Goal: Task Accomplishment & Management: Use online tool/utility

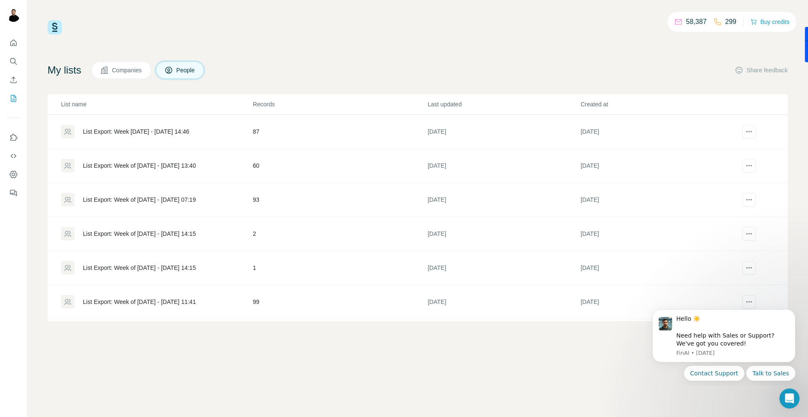
click at [16, 98] on icon "My lists" at bounding box center [13, 98] width 8 height 8
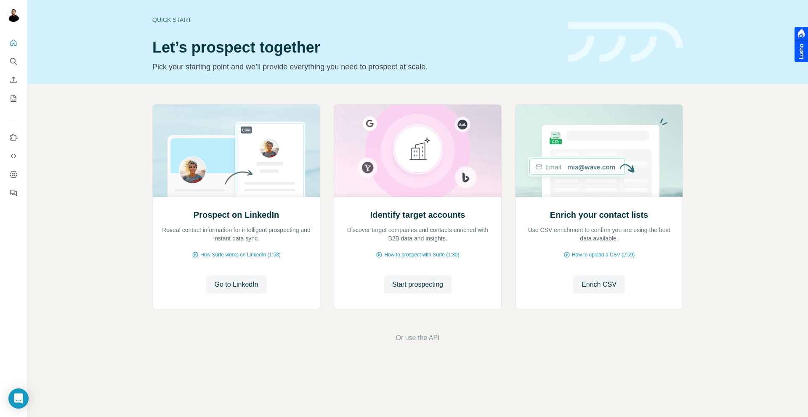
click at [21, 104] on div at bounding box center [13, 115] width 27 height 170
click at [13, 102] on icon "My lists" at bounding box center [13, 98] width 8 height 8
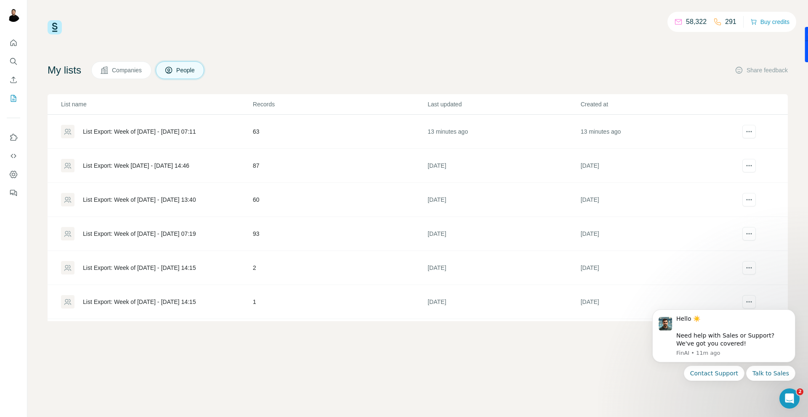
click at [143, 139] on td "List Export: Week of 6 October - 06/10/2025 07:11" at bounding box center [150, 132] width 205 height 34
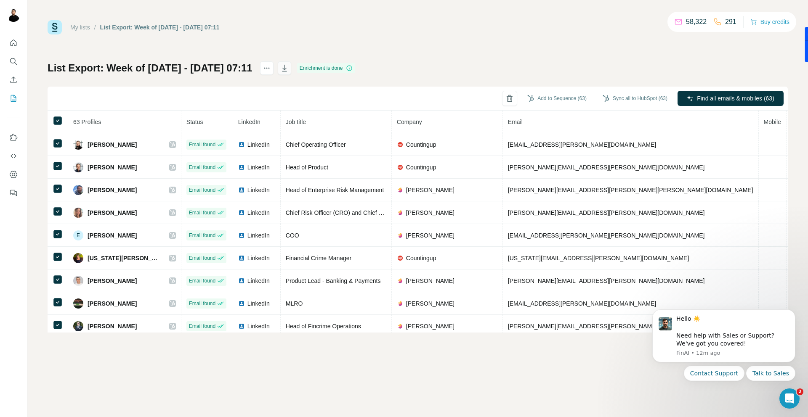
click at [289, 72] on icon "button" at bounding box center [284, 68] width 8 height 8
click at [61, 116] on icon at bounding box center [58, 121] width 10 height 10
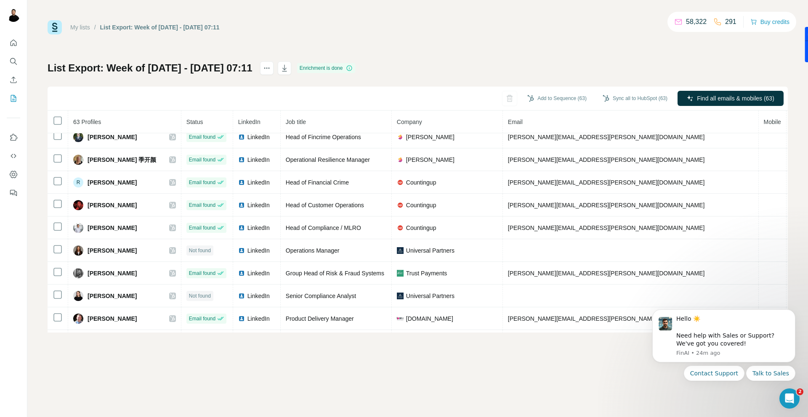
scroll to position [212, 0]
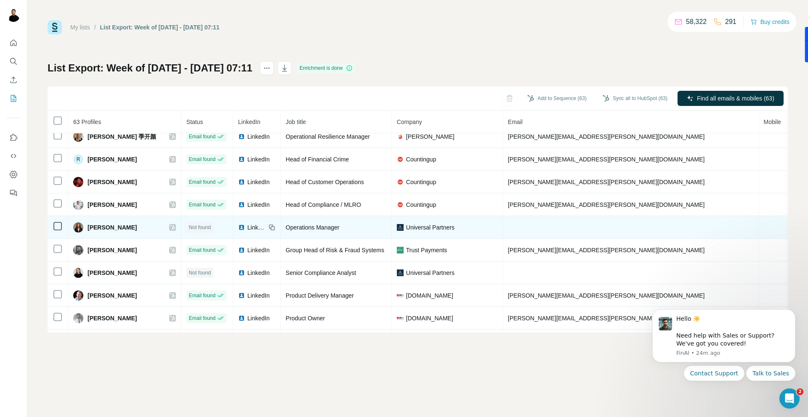
click at [53, 225] on icon at bounding box center [58, 226] width 10 height 10
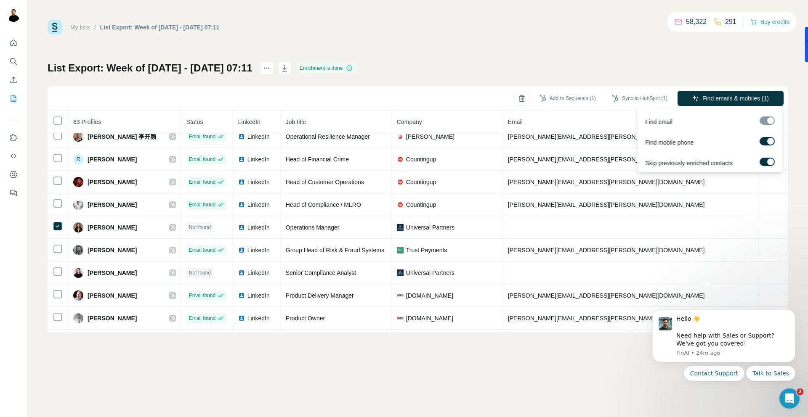
click at [689, 107] on div "Find emails & mobiles (1)" at bounding box center [730, 99] width 106 height 17
click at [689, 102] on button "Find emails & mobiles (1)" at bounding box center [730, 98] width 106 height 15
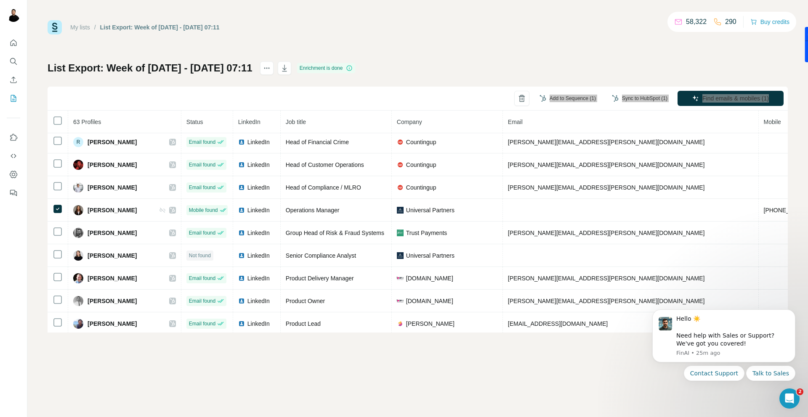
scroll to position [233, 0]
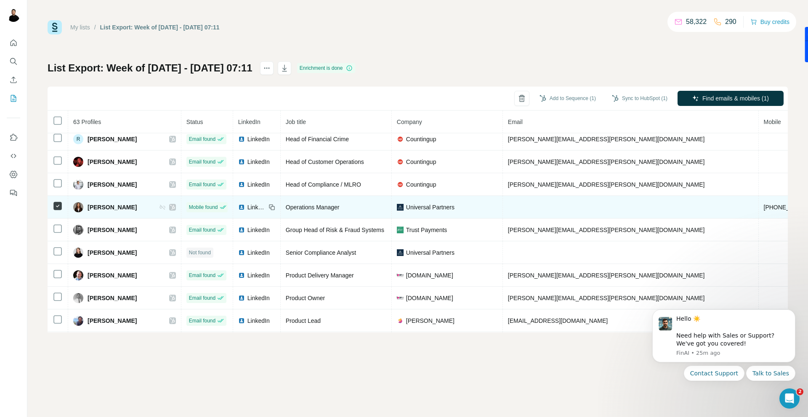
click at [58, 210] on icon at bounding box center [58, 206] width 10 height 10
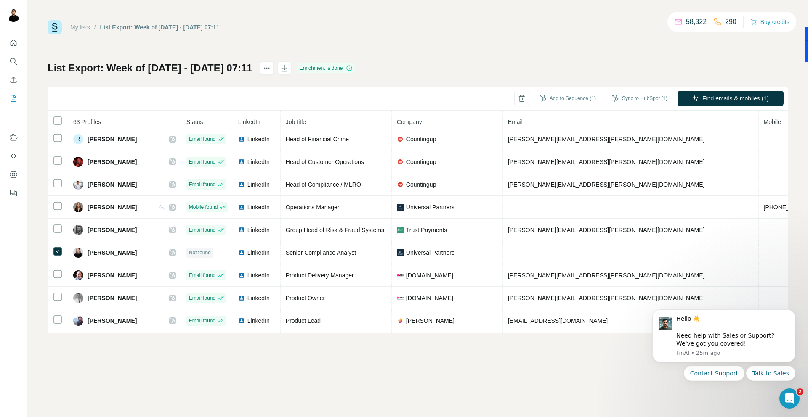
click at [735, 103] on button "Find emails & mobiles (1)" at bounding box center [730, 98] width 106 height 15
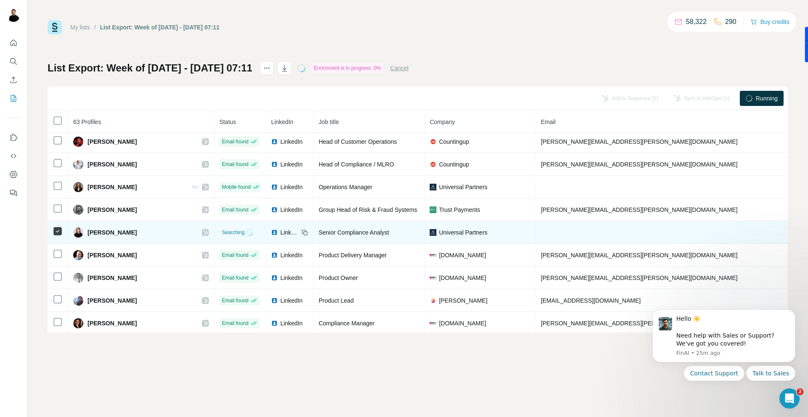
scroll to position [255, 0]
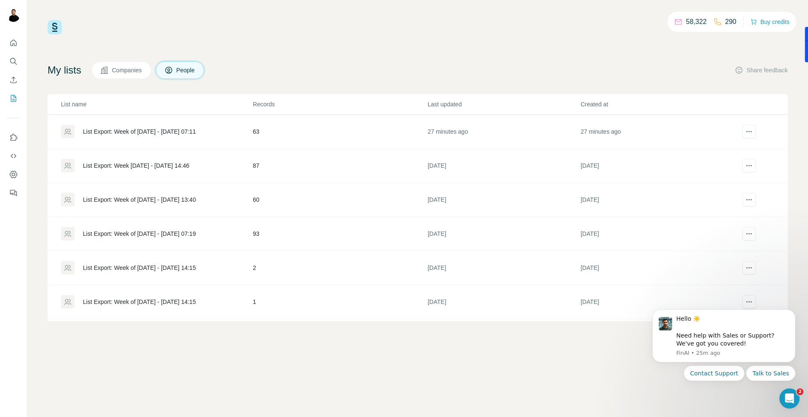
click at [206, 125] on div "List Export: Week of 6 October - 06/10/2025 07:11" at bounding box center [156, 131] width 191 height 13
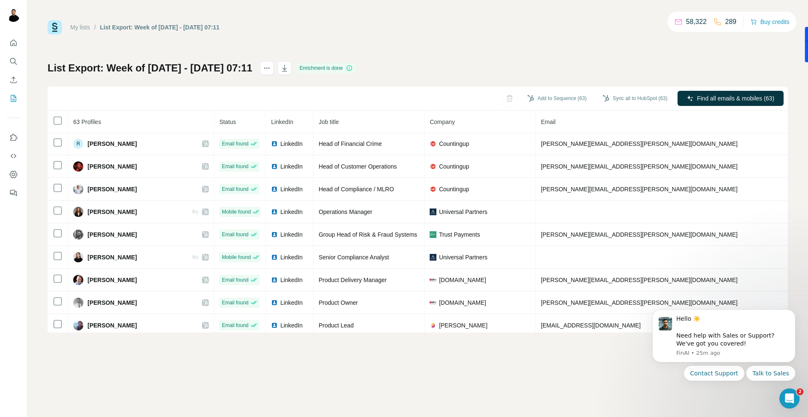
scroll to position [223, 0]
